Goal: Find contact information: Find contact information

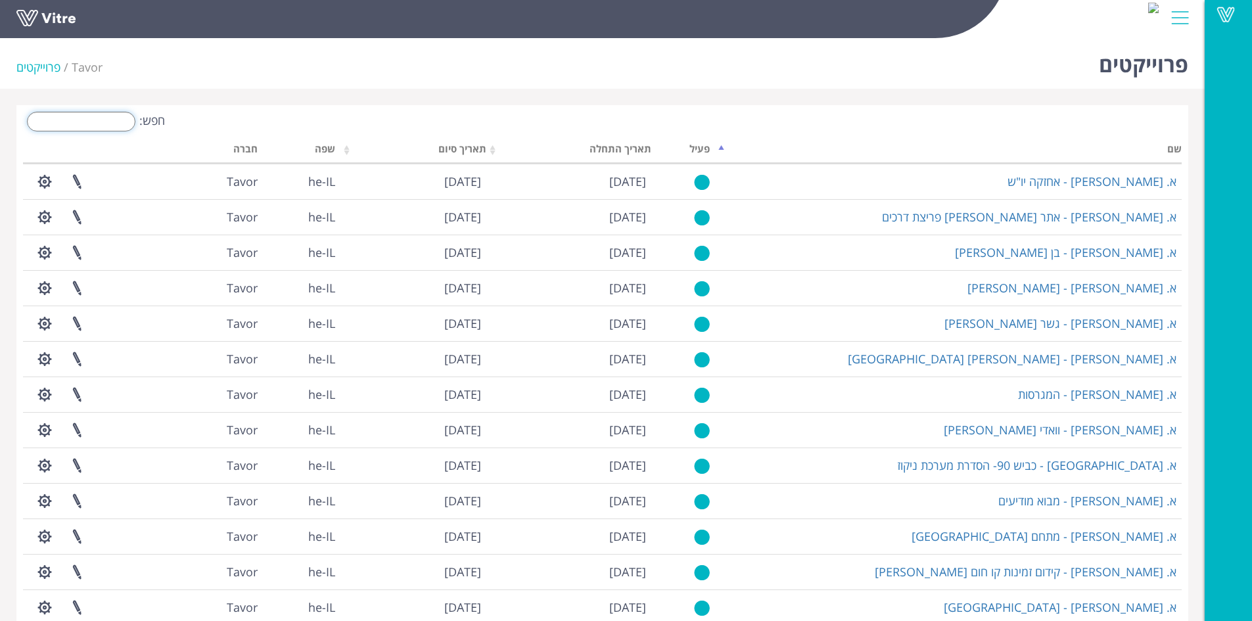
click at [112, 123] on input "חפש:" at bounding box center [81, 122] width 108 height 20
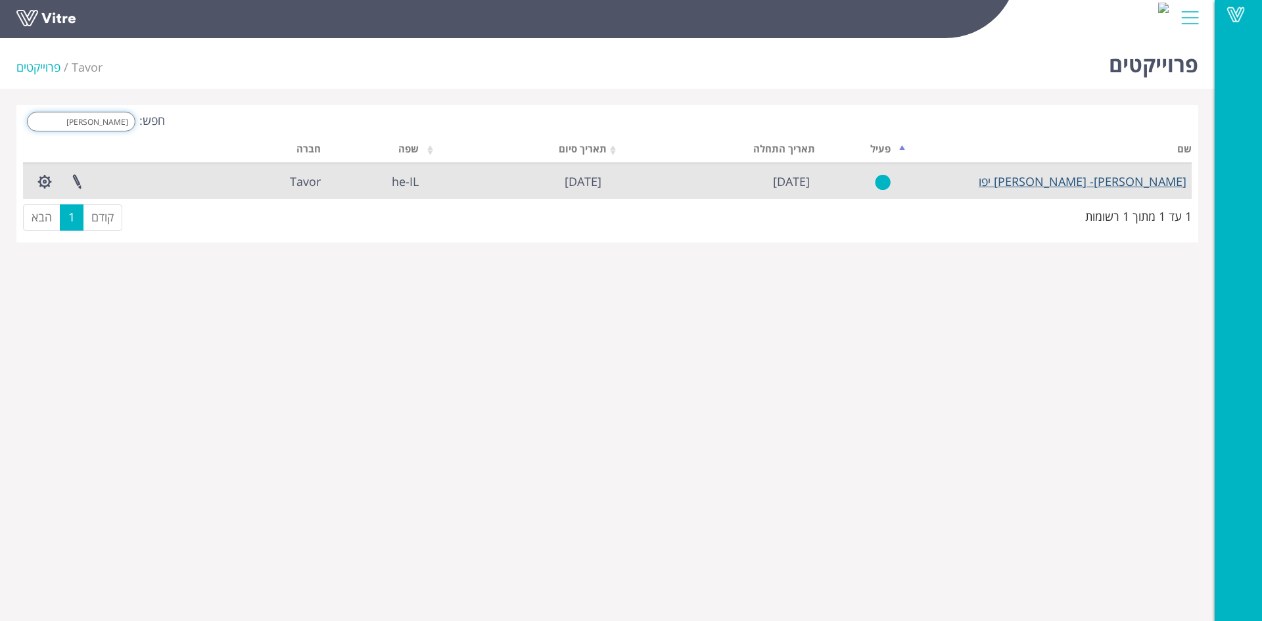
type input "[PERSON_NAME]"
click at [1122, 182] on link "[PERSON_NAME]- [PERSON_NAME] יפו" at bounding box center [1082, 181] width 208 height 16
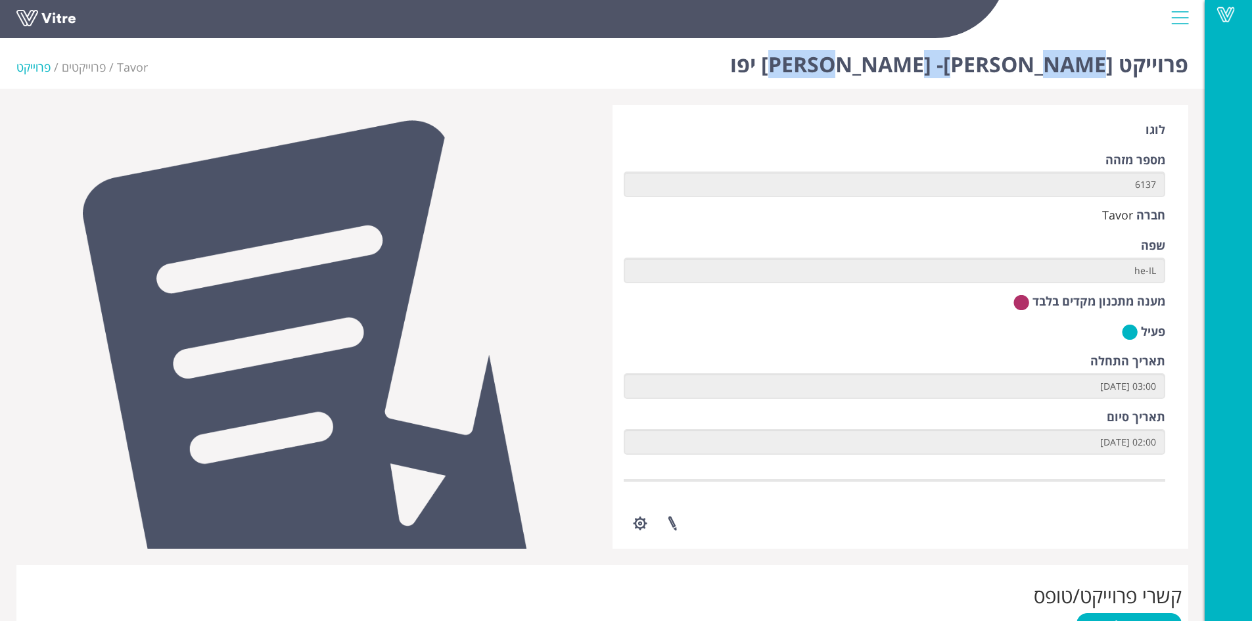
drag, startPoint x: 902, startPoint y: 61, endPoint x: 1029, endPoint y: 75, distance: 128.2
click at [1029, 75] on div "פרוייקט [PERSON_NAME]- [PERSON_NAME] יפו Tavor פרוייקטים פרוייקט" at bounding box center [602, 61] width 1204 height 56
drag, startPoint x: 905, startPoint y: 60, endPoint x: 1038, endPoint y: 56, distance: 133.4
click at [1038, 56] on div "פרוייקט [PERSON_NAME]- [PERSON_NAME] יפו Tavor פרוייקטים פרוייקט" at bounding box center [602, 61] width 1204 height 56
copy h1 "[PERSON_NAME] יפו"
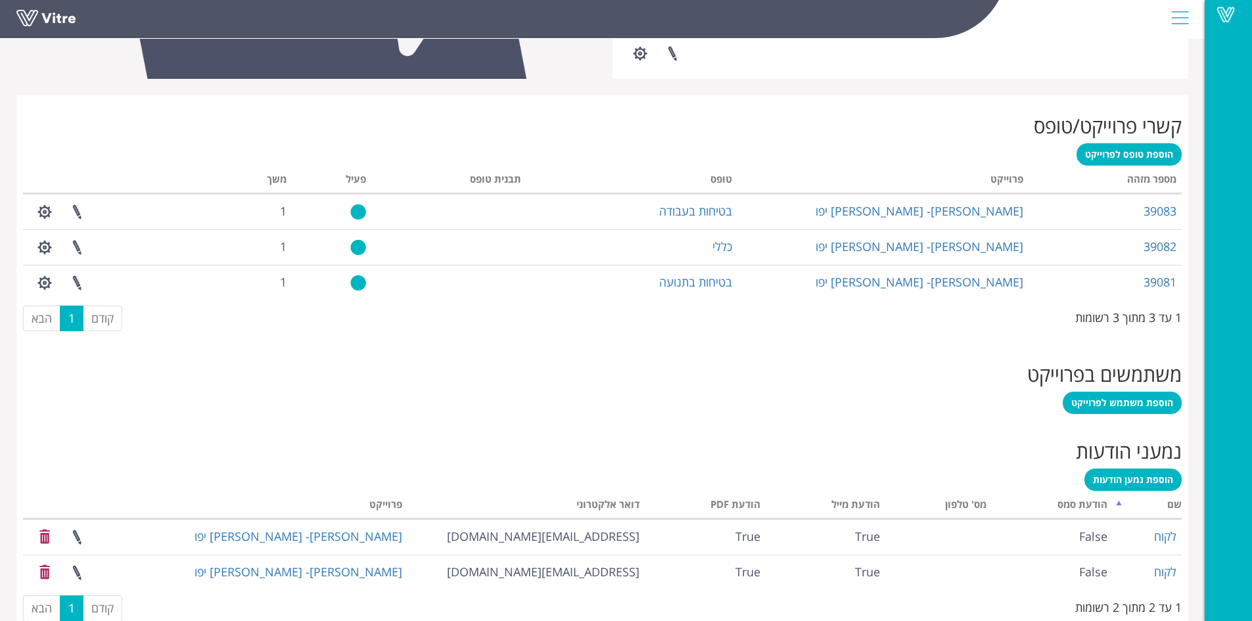
scroll to position [499, 0]
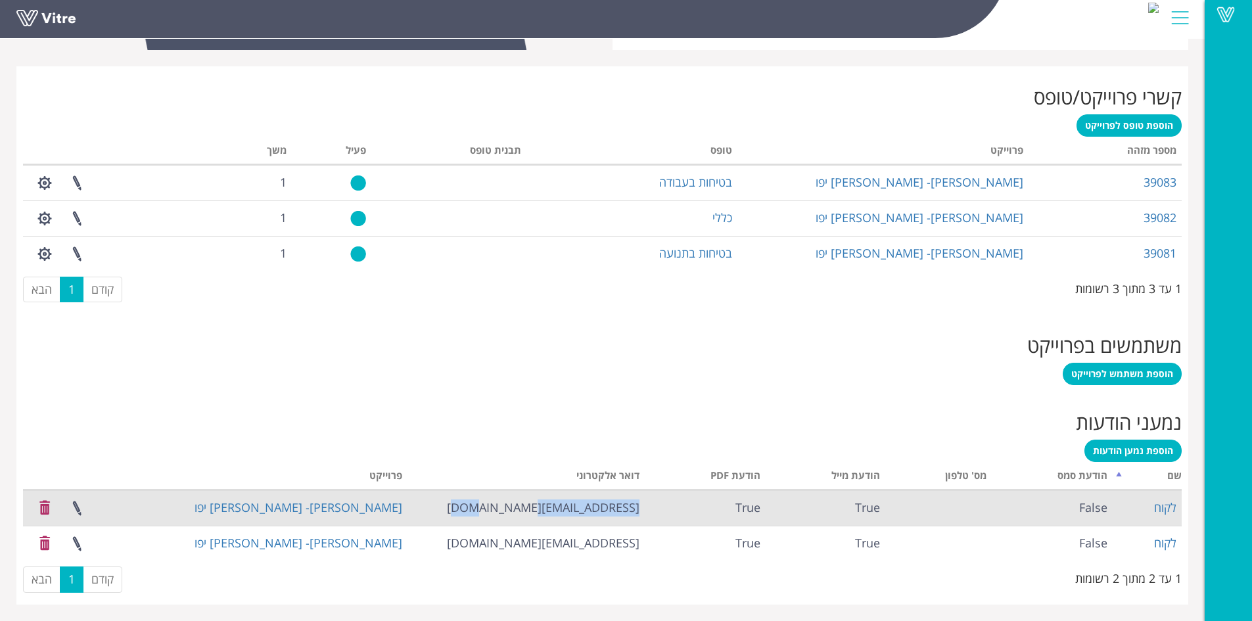
drag, startPoint x: 530, startPoint y: 509, endPoint x: 640, endPoint y: 512, distance: 110.4
click at [640, 512] on td "[EMAIL_ADDRESS][DOMAIN_NAME]" at bounding box center [525, 507] width 237 height 35
copy td "[EMAIL_ADDRESS][DOMAIN_NAME]"
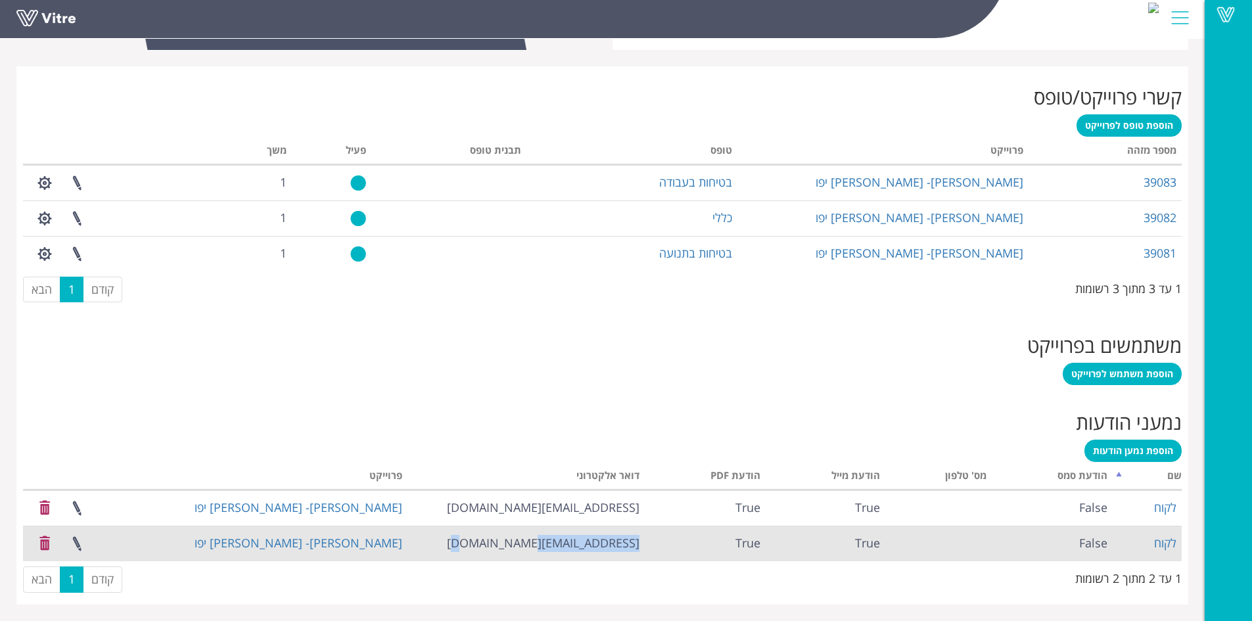
drag, startPoint x: 547, startPoint y: 543, endPoint x: 648, endPoint y: 536, distance: 100.8
click at [648, 536] on tr "לקוח False True True [EMAIL_ADDRESS][DOMAIN_NAME] [PERSON_NAME]- [PERSON_NAME] …" at bounding box center [602, 543] width 1158 height 35
copy tr "[EMAIL_ADDRESS][DOMAIN_NAME]"
